Goal: Find specific page/section: Locate a particular part of the current website

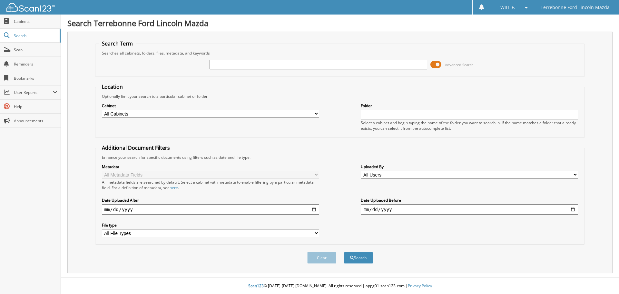
type input "6"
type input "599650"
click at [344, 251] on button "Search" at bounding box center [358, 257] width 29 height 12
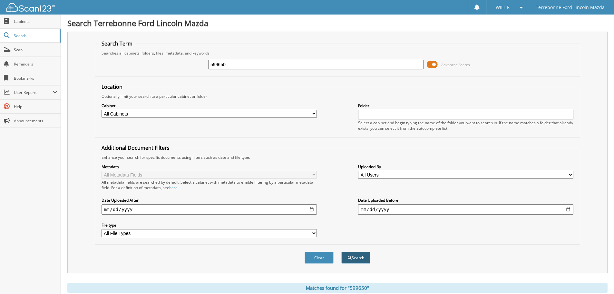
click at [356, 255] on button "Search" at bounding box center [355, 257] width 29 height 12
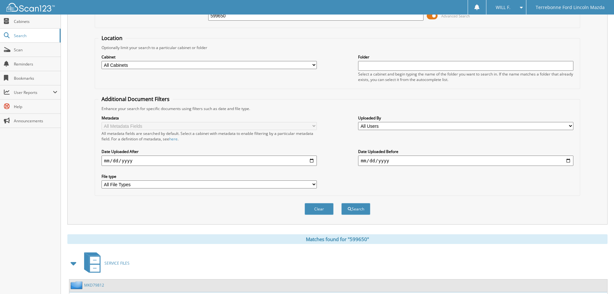
scroll to position [103, 0]
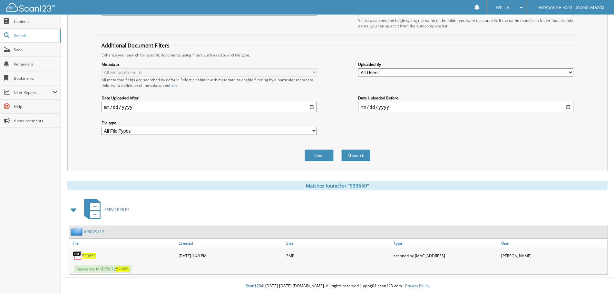
click at [86, 257] on span "599650" at bounding box center [89, 255] width 14 height 5
